Goal: Navigation & Orientation: Find specific page/section

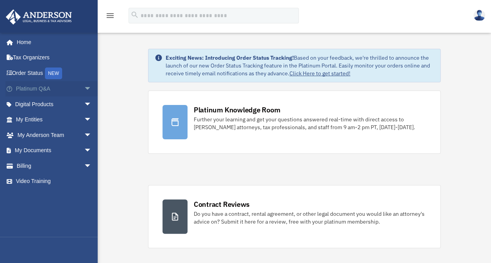
click at [84, 88] on span "arrow_drop_down" at bounding box center [92, 89] width 16 height 16
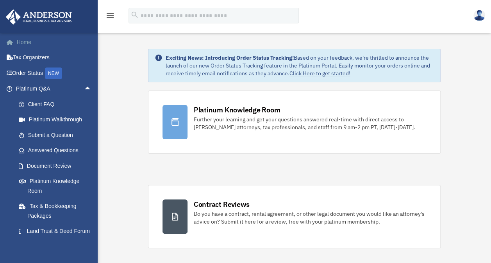
click at [25, 40] on link "Home" at bounding box center [54, 42] width 98 height 16
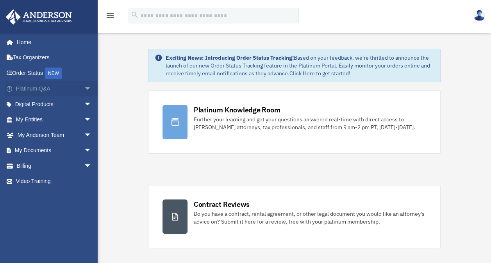
click at [84, 89] on span "arrow_drop_down" at bounding box center [92, 89] width 16 height 16
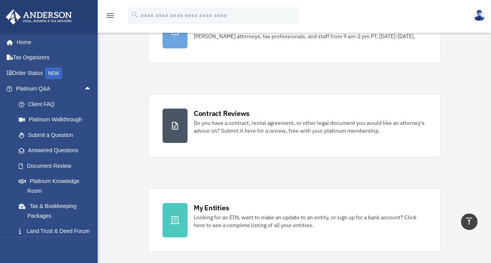
scroll to position [87, 0]
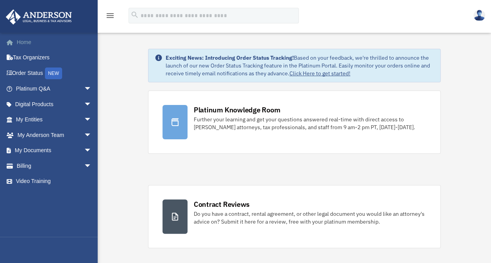
click at [23, 42] on link "Home" at bounding box center [54, 42] width 98 height 16
click at [111, 15] on icon "menu" at bounding box center [109, 15] width 9 height 9
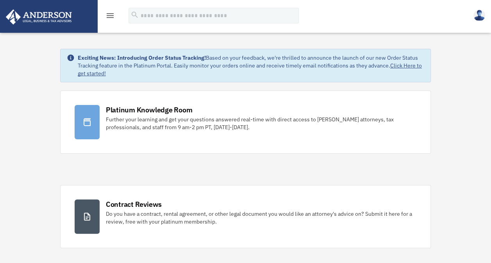
drag, startPoint x: 111, startPoint y: 15, endPoint x: 30, endPoint y: 63, distance: 94.2
click at [109, 16] on icon "menu" at bounding box center [109, 15] width 9 height 9
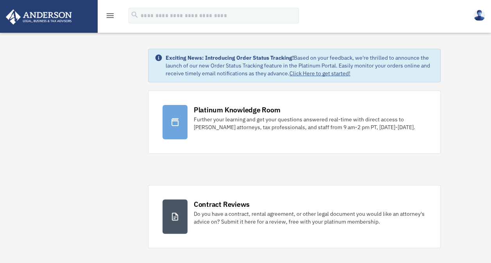
click at [66, 16] on img at bounding box center [39, 16] width 71 height 15
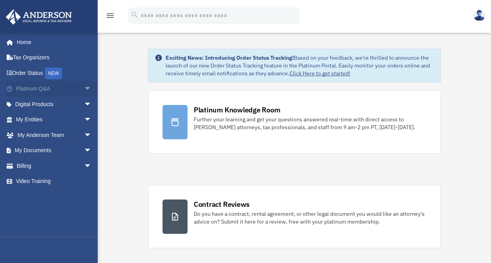
click at [84, 87] on span "arrow_drop_down" at bounding box center [92, 89] width 16 height 16
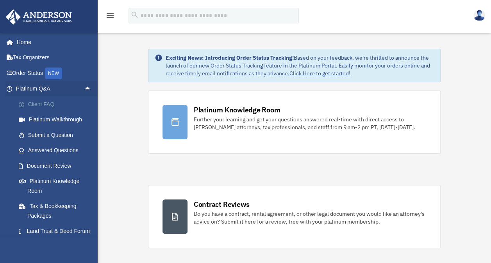
click at [52, 103] on link "Client FAQ" at bounding box center [57, 104] width 92 height 16
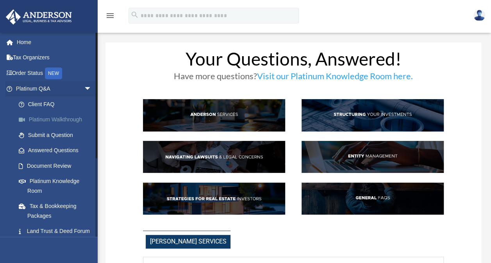
click at [58, 118] on link "Platinum Walkthrough" at bounding box center [57, 120] width 92 height 16
